Goal: Task Accomplishment & Management: Complete application form

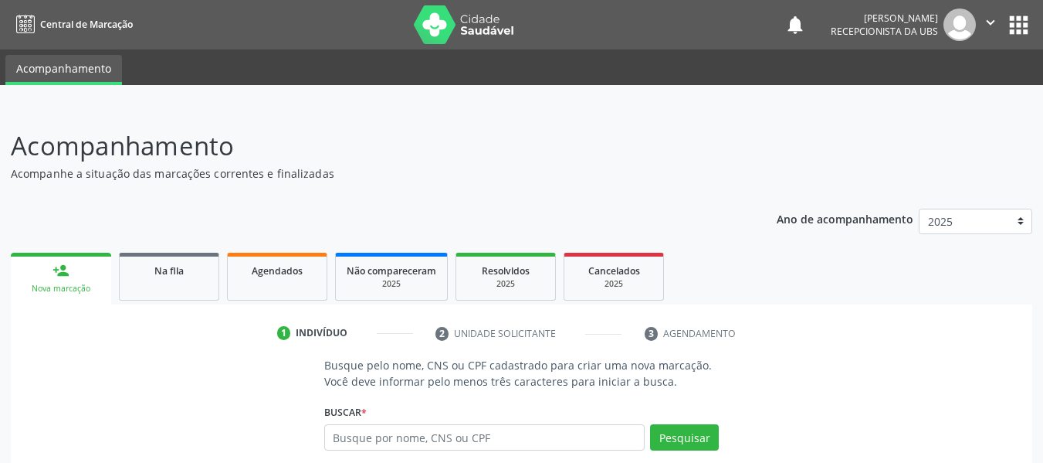
click at [415, 439] on input "text" at bounding box center [484, 437] width 321 height 26
type input "34785485434"
click at [675, 432] on button "Pesquisar" at bounding box center [684, 437] width 69 height 26
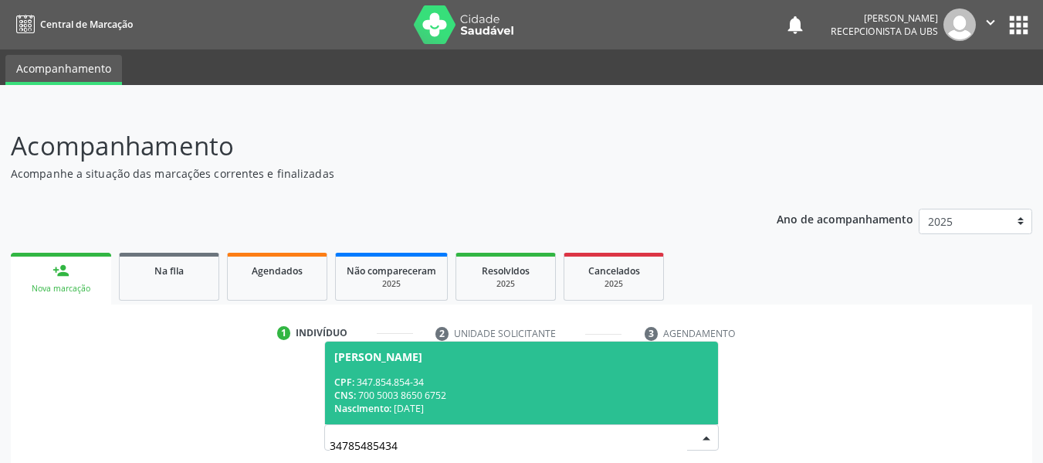
click at [412, 382] on div "CPF: 347.854.854-34" at bounding box center [521, 381] width 375 height 13
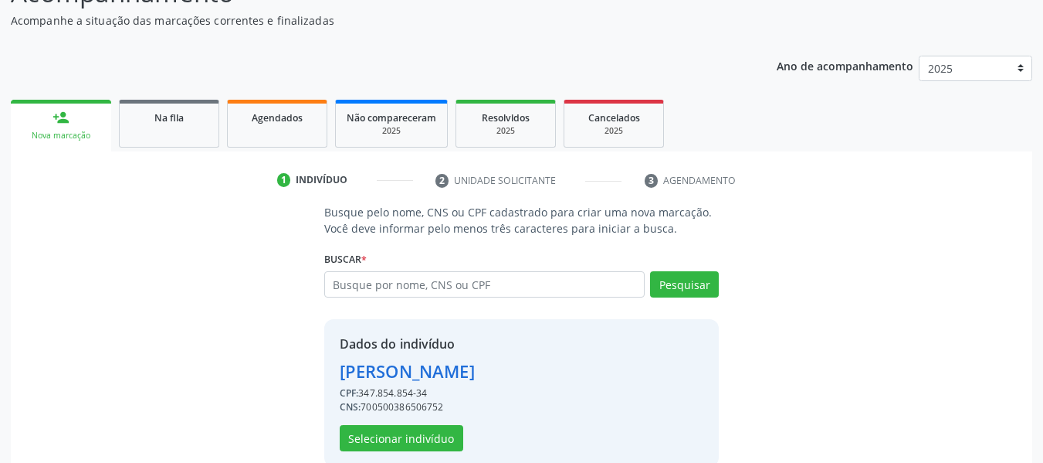
scroll to position [178, 0]
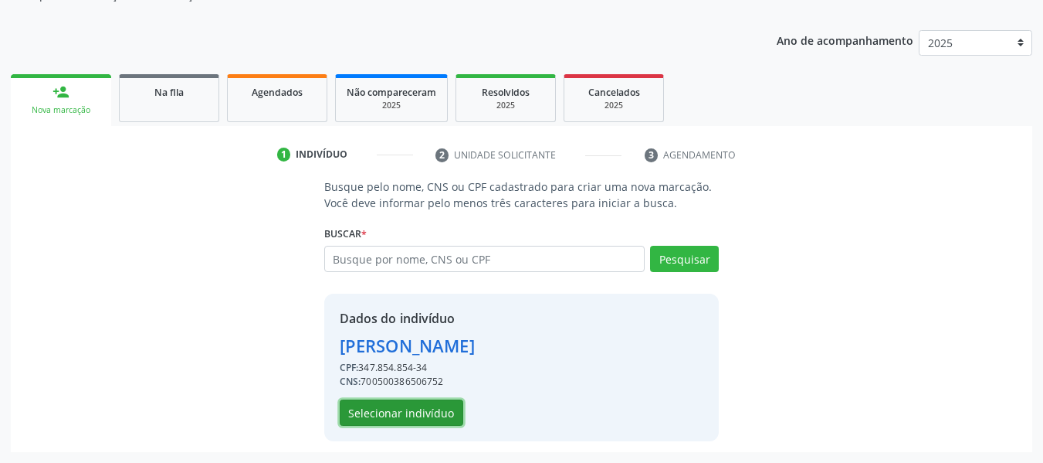
click at [417, 415] on button "Selecionar indivíduo" at bounding box center [402, 412] width 124 height 26
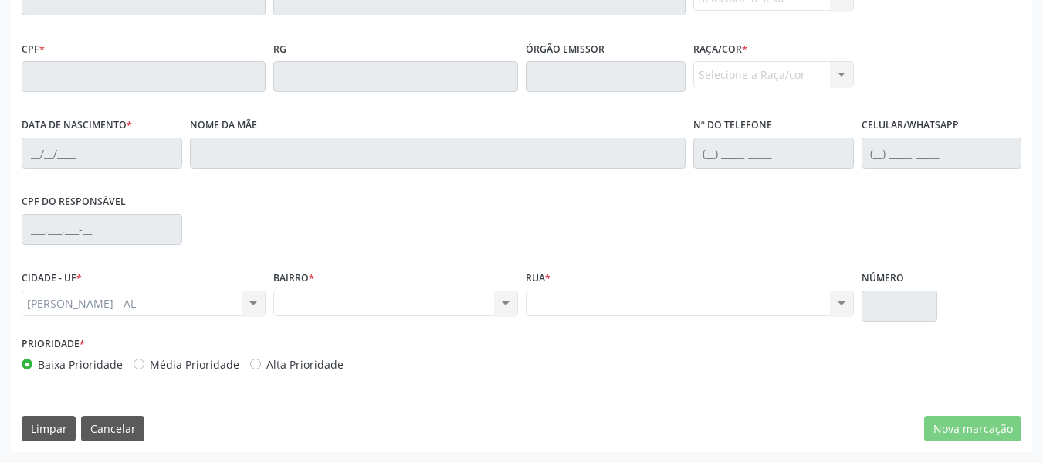
scroll to position [0, 0]
